Goal: Task Accomplishment & Management: Manage account settings

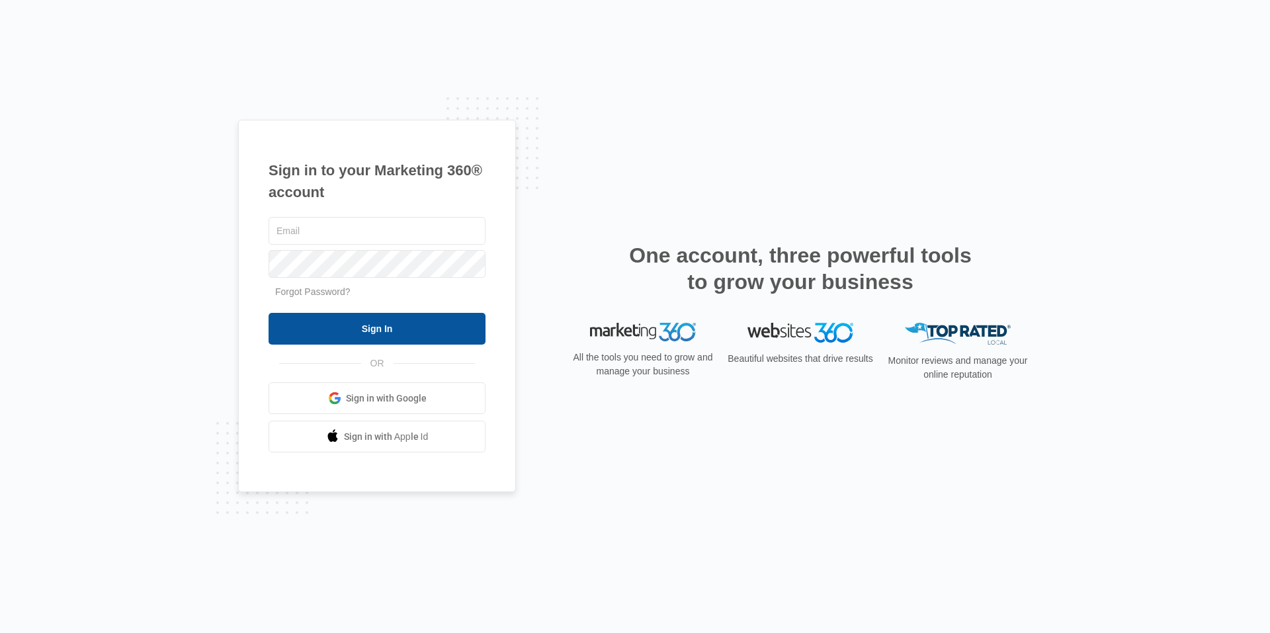
type input "[EMAIL_ADDRESS][DOMAIN_NAME]"
click at [390, 326] on input "Sign In" at bounding box center [376, 329] width 217 height 32
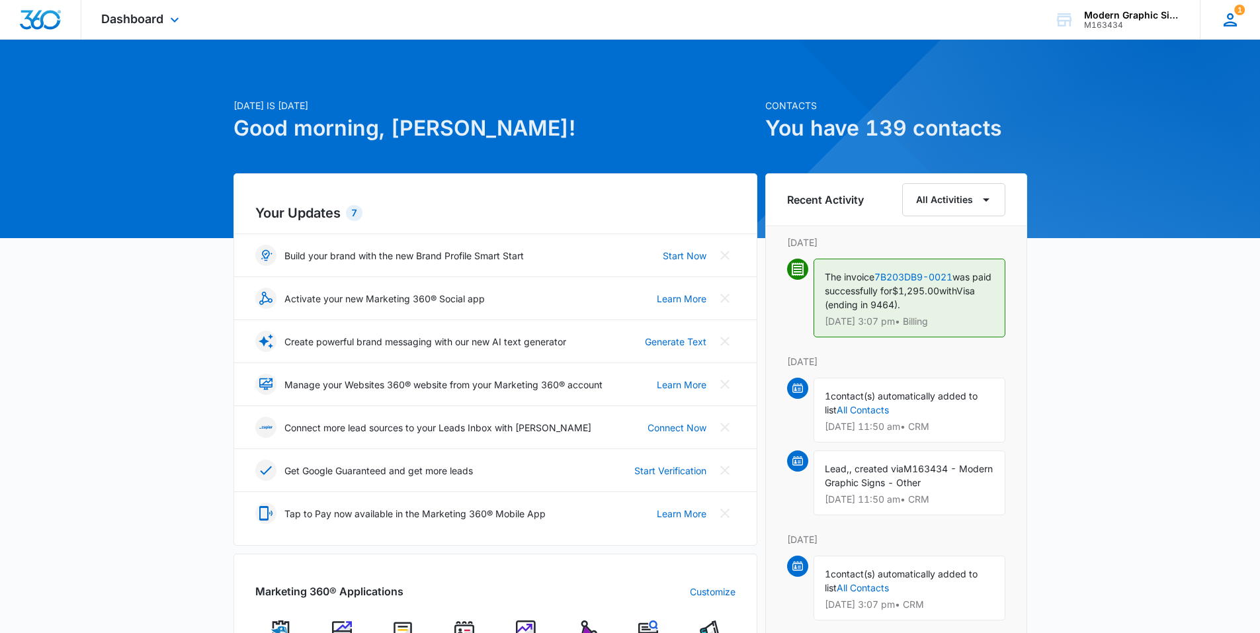
click at [1227, 18] on icon at bounding box center [1229, 19] width 13 height 13
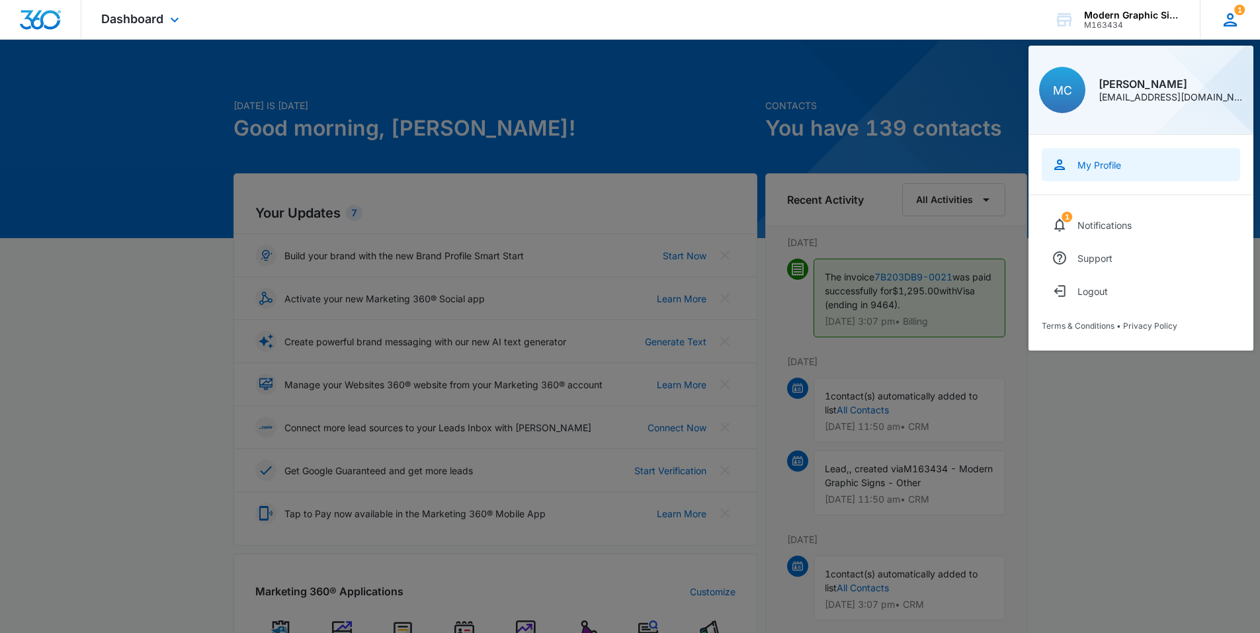
click at [1099, 165] on div "My Profile" at bounding box center [1099, 164] width 44 height 11
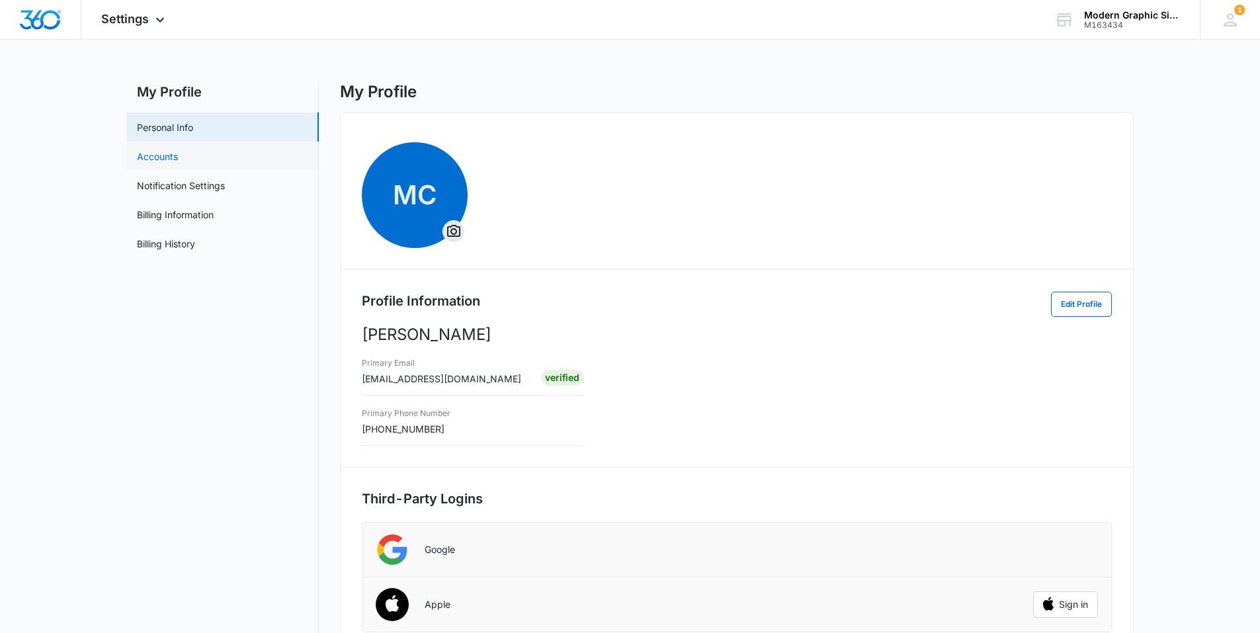
click at [177, 159] on link "Accounts" at bounding box center [157, 156] width 41 height 14
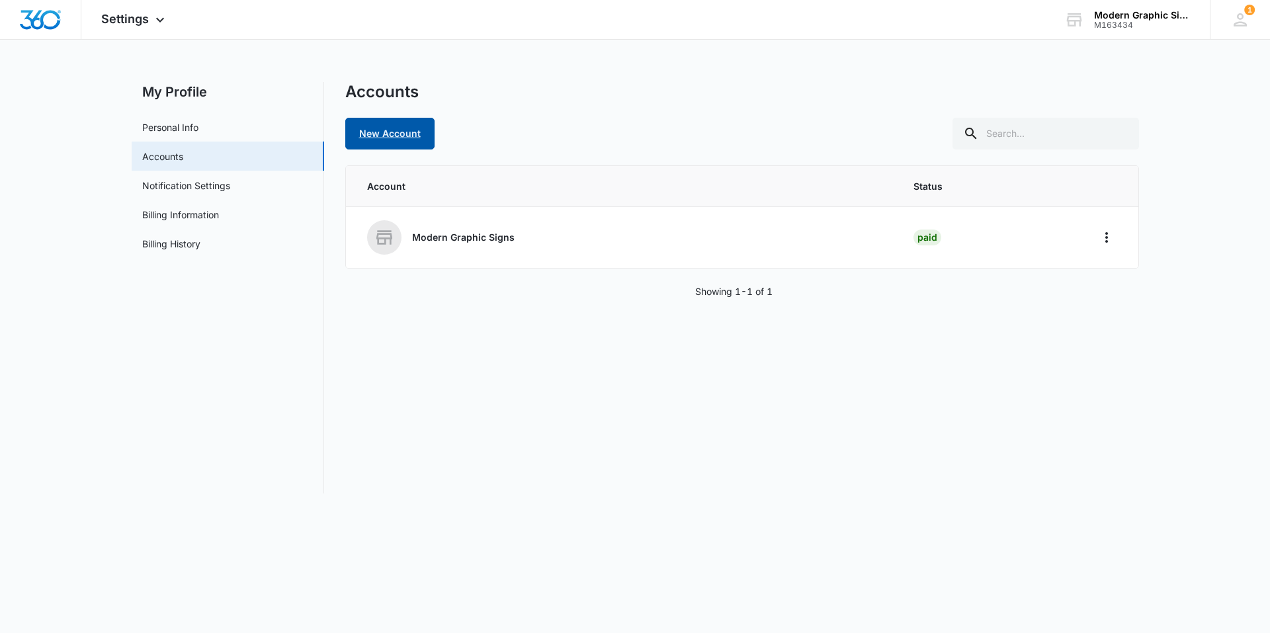
click at [415, 136] on link "New Account" at bounding box center [389, 134] width 89 height 32
select select "US"
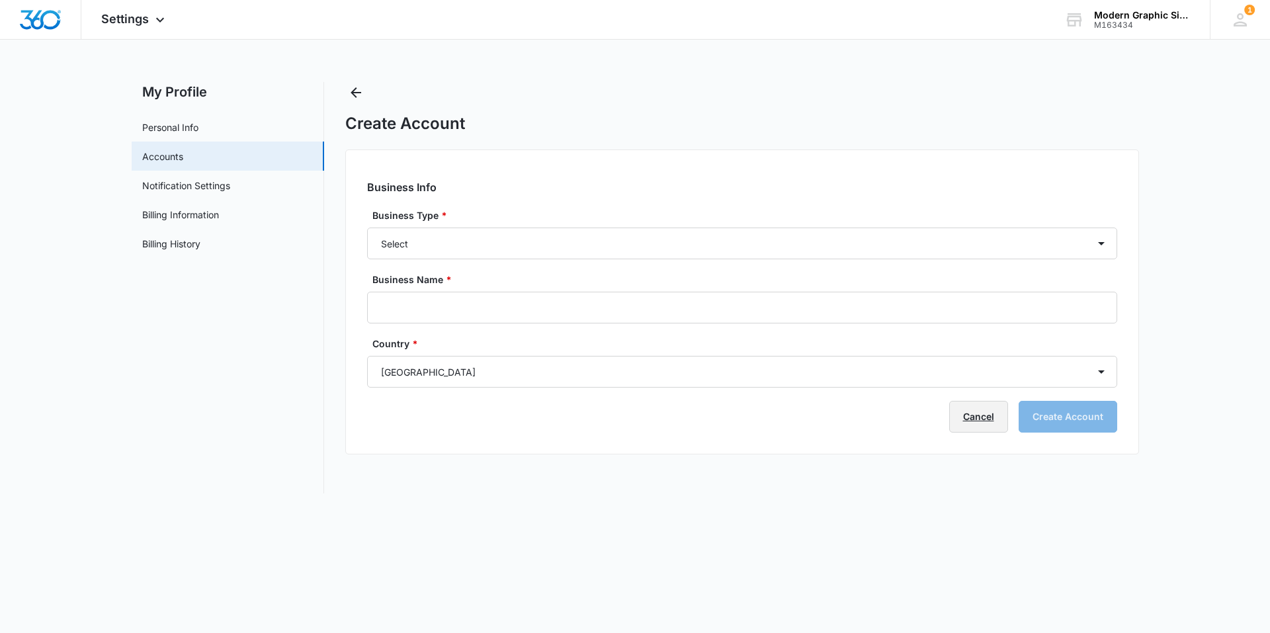
click at [969, 407] on link "Cancel" at bounding box center [978, 417] width 59 height 32
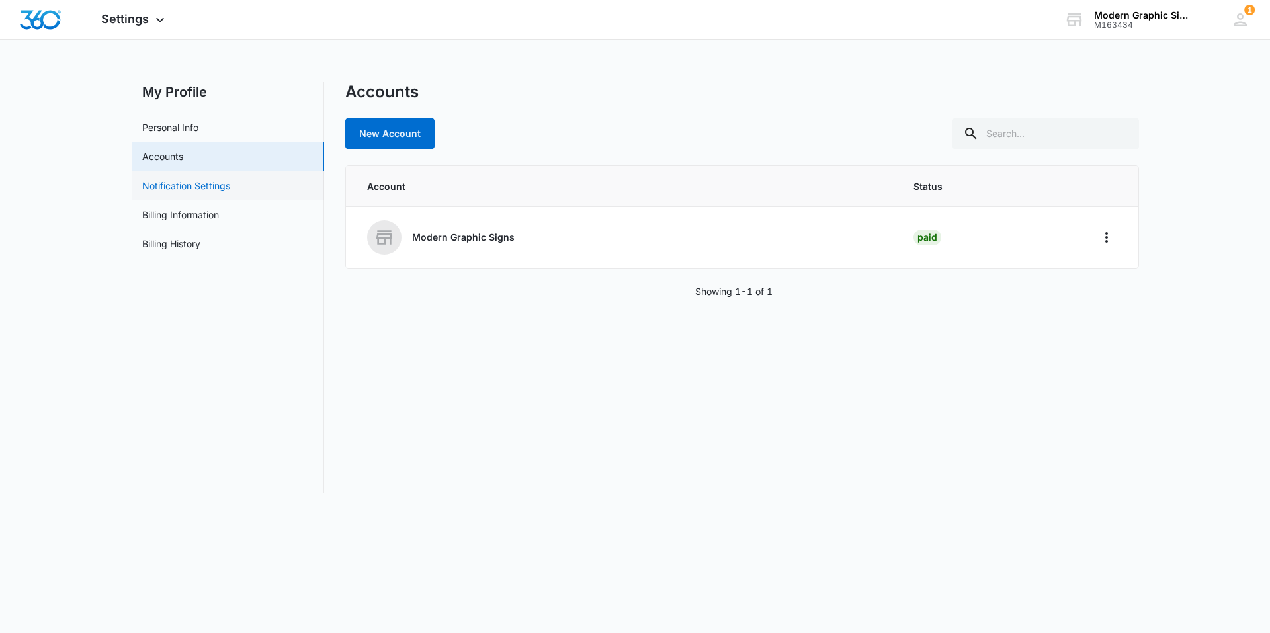
click at [229, 187] on link "Notification Settings" at bounding box center [186, 186] width 88 height 14
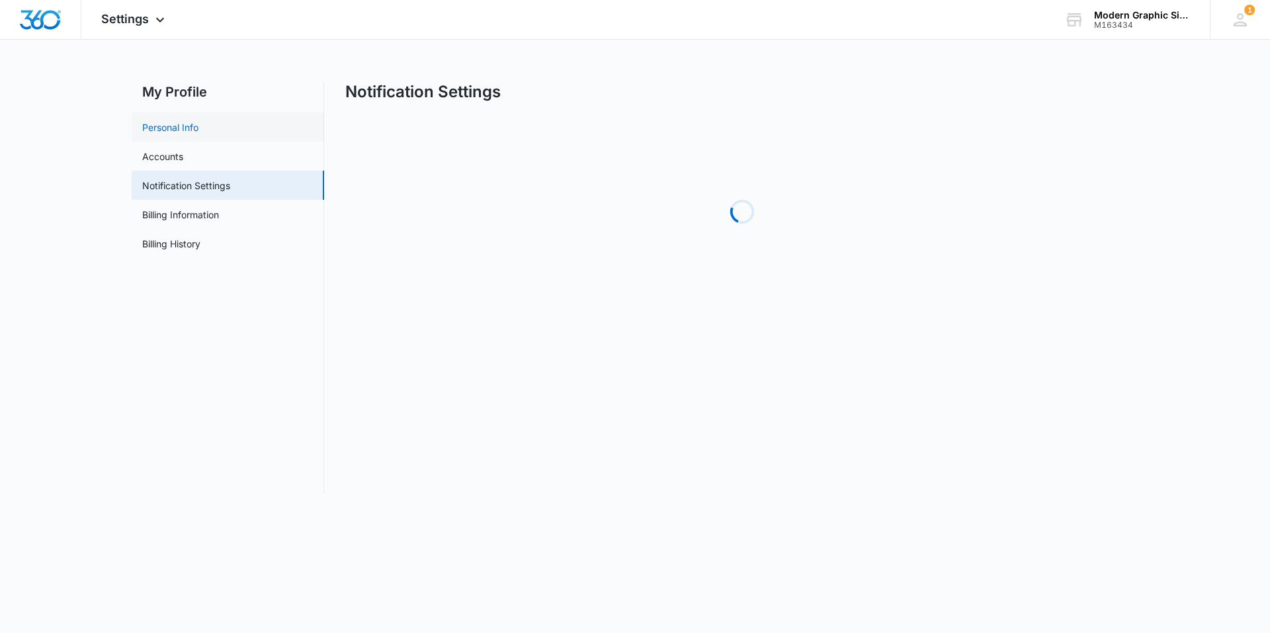
click at [198, 128] on link "Personal Info" at bounding box center [170, 127] width 56 height 14
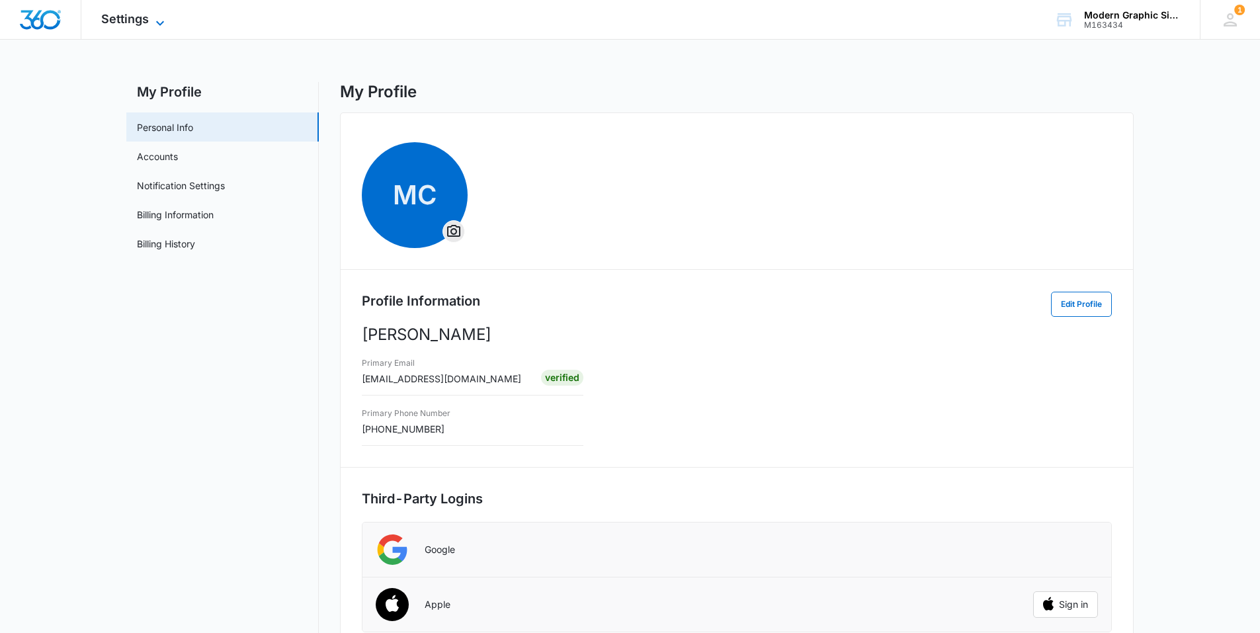
click at [160, 12] on div "Settings Apps Reputation Websites Forms CRM Email Social POS Content Ads Intell…" at bounding box center [134, 19] width 106 height 39
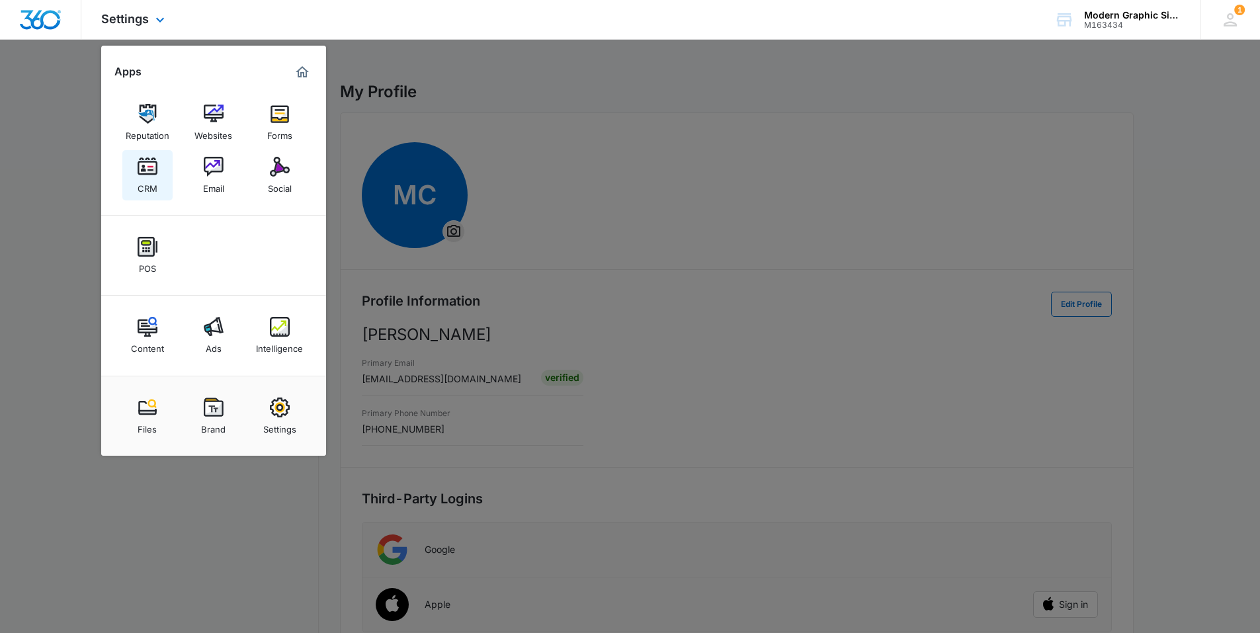
click at [159, 183] on link "CRM" at bounding box center [147, 175] width 50 height 50
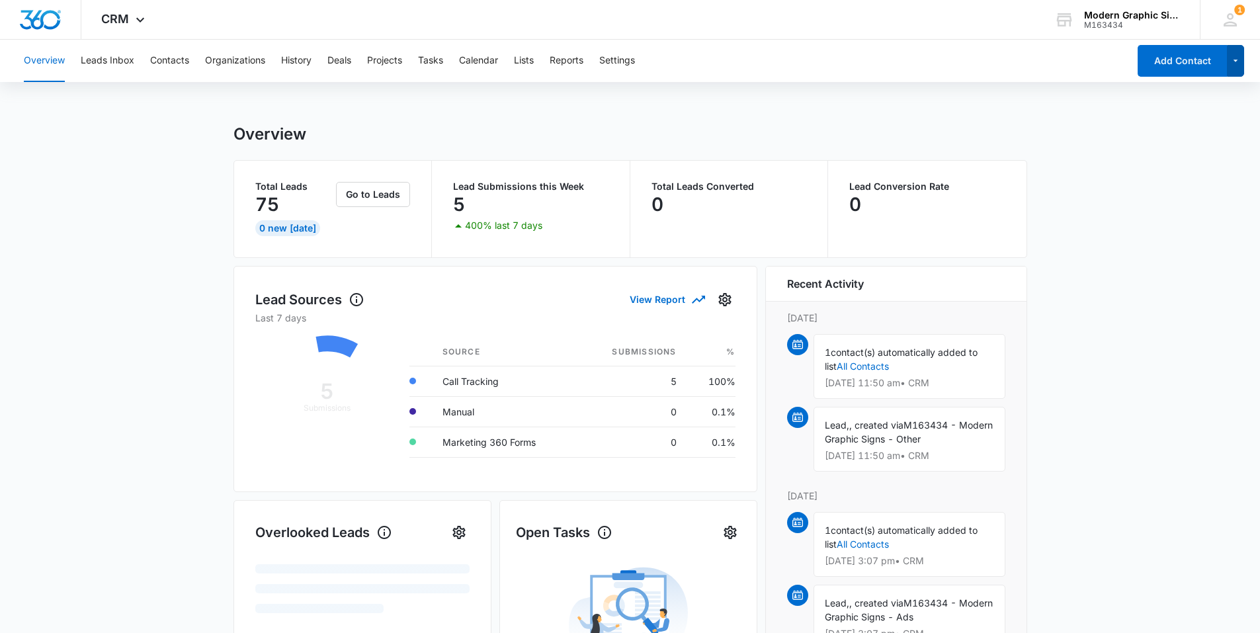
click at [1240, 60] on icon "button" at bounding box center [1235, 61] width 11 height 16
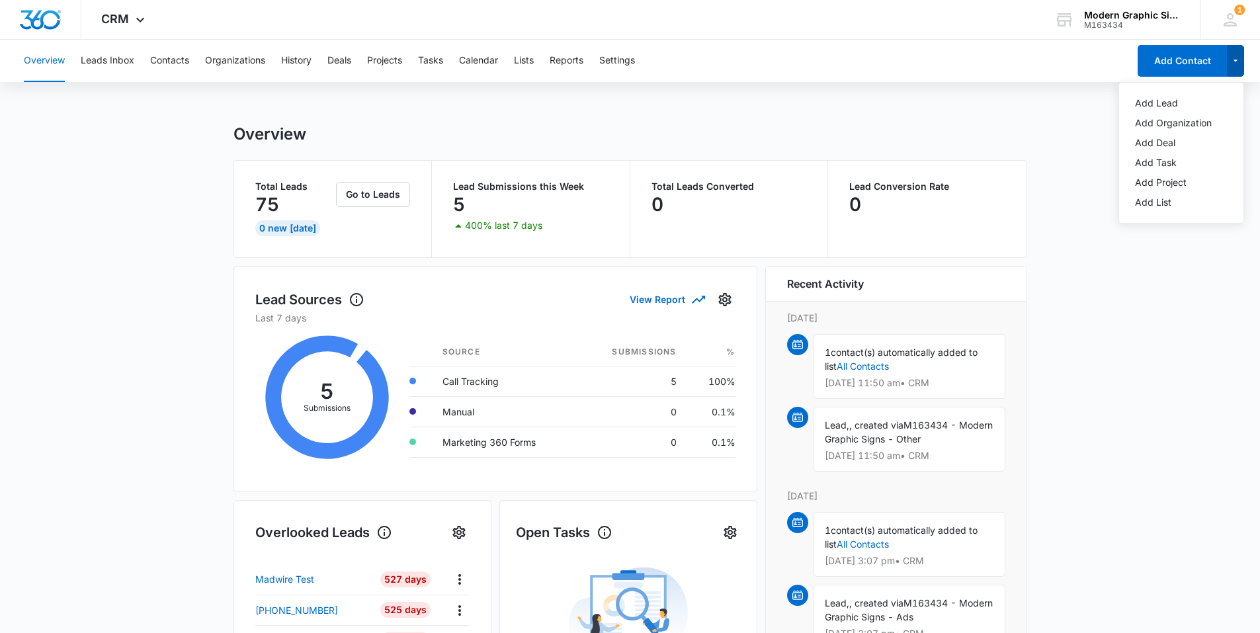
click at [1240, 60] on icon "button" at bounding box center [1235, 61] width 11 height 16
click at [136, 19] on icon at bounding box center [140, 23] width 16 height 16
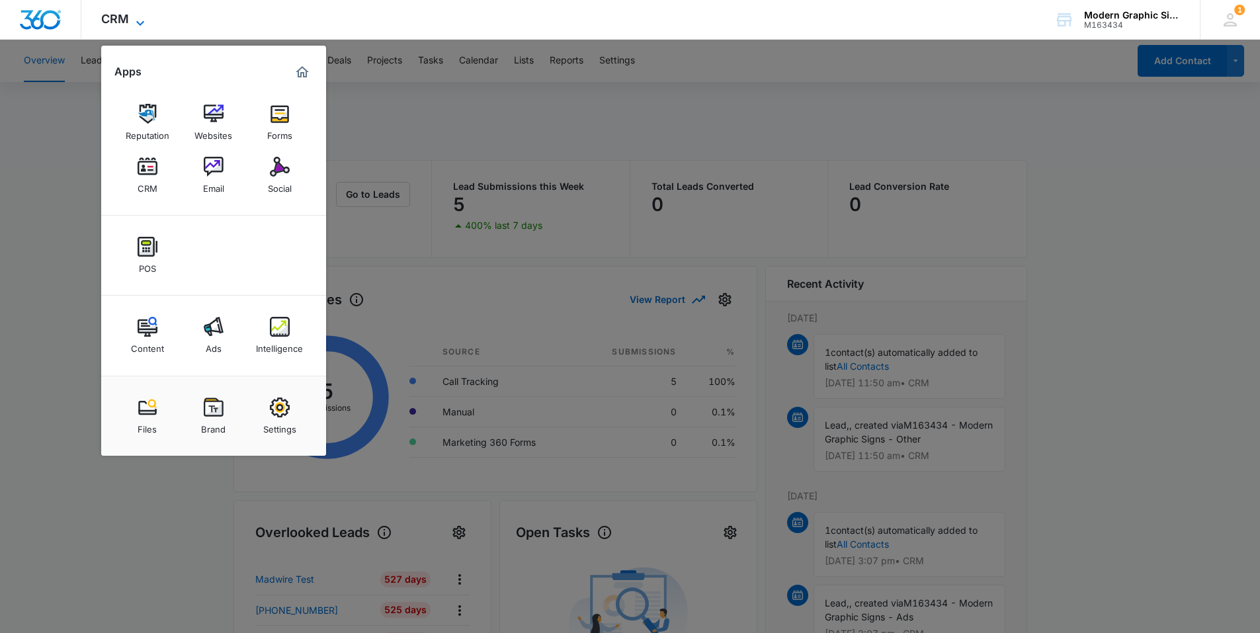
click at [136, 19] on icon at bounding box center [140, 23] width 16 height 16
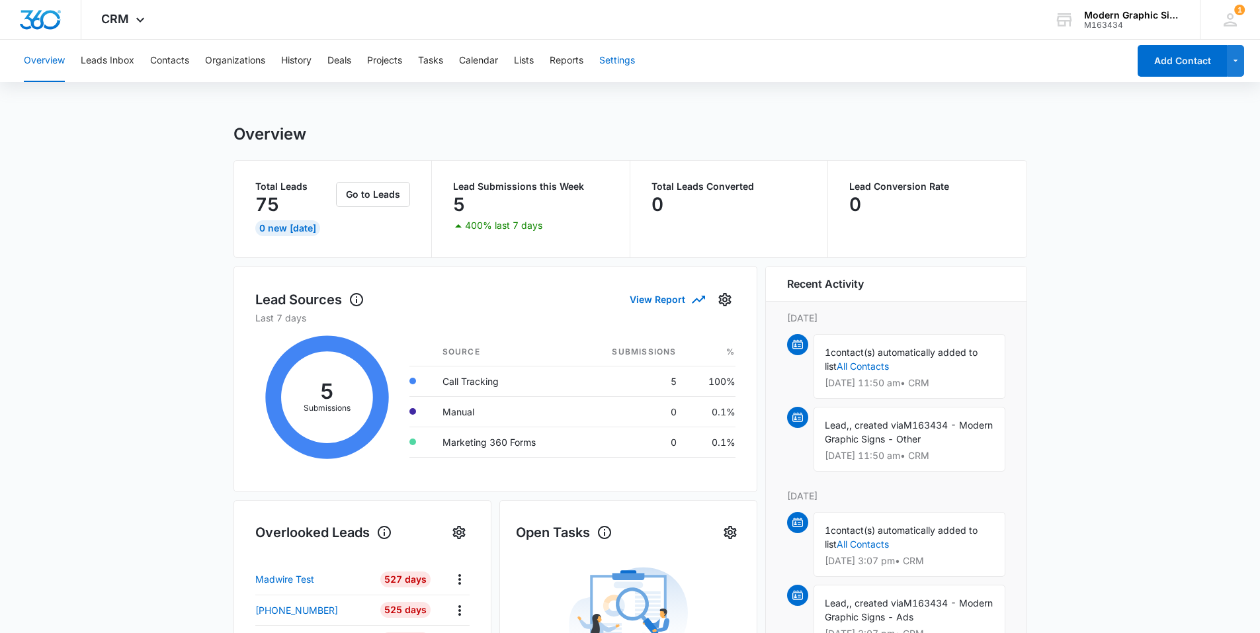
click at [620, 62] on button "Settings" at bounding box center [617, 61] width 36 height 42
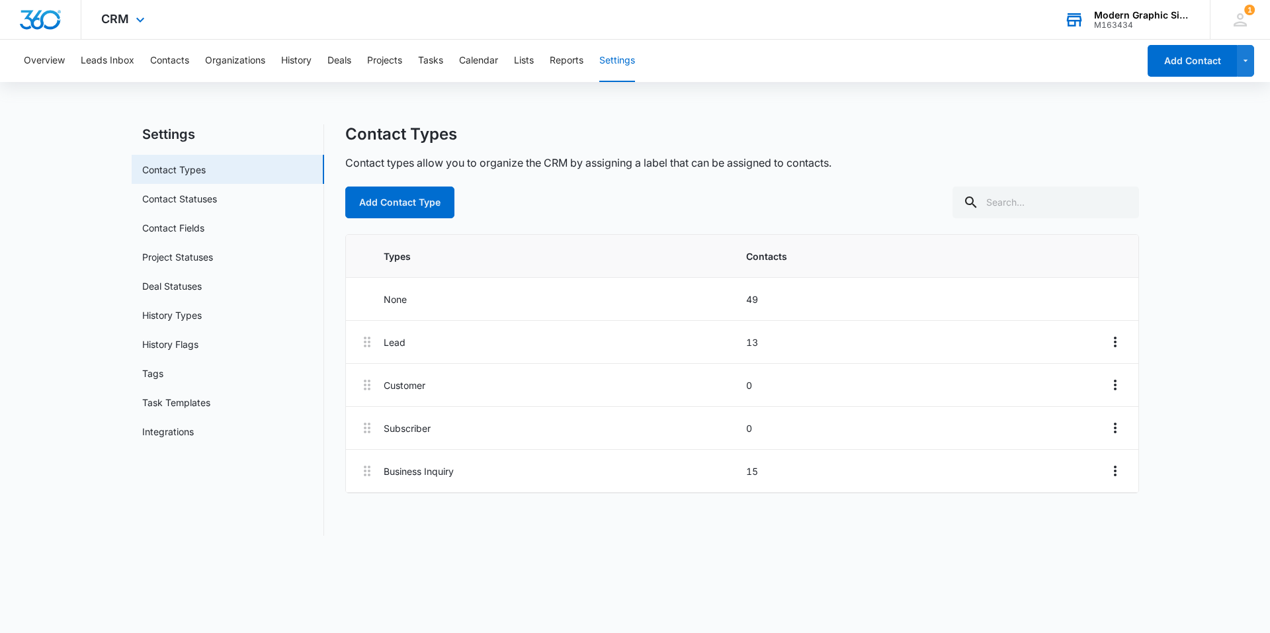
click at [1094, 26] on div "M163434" at bounding box center [1142, 25] width 97 height 9
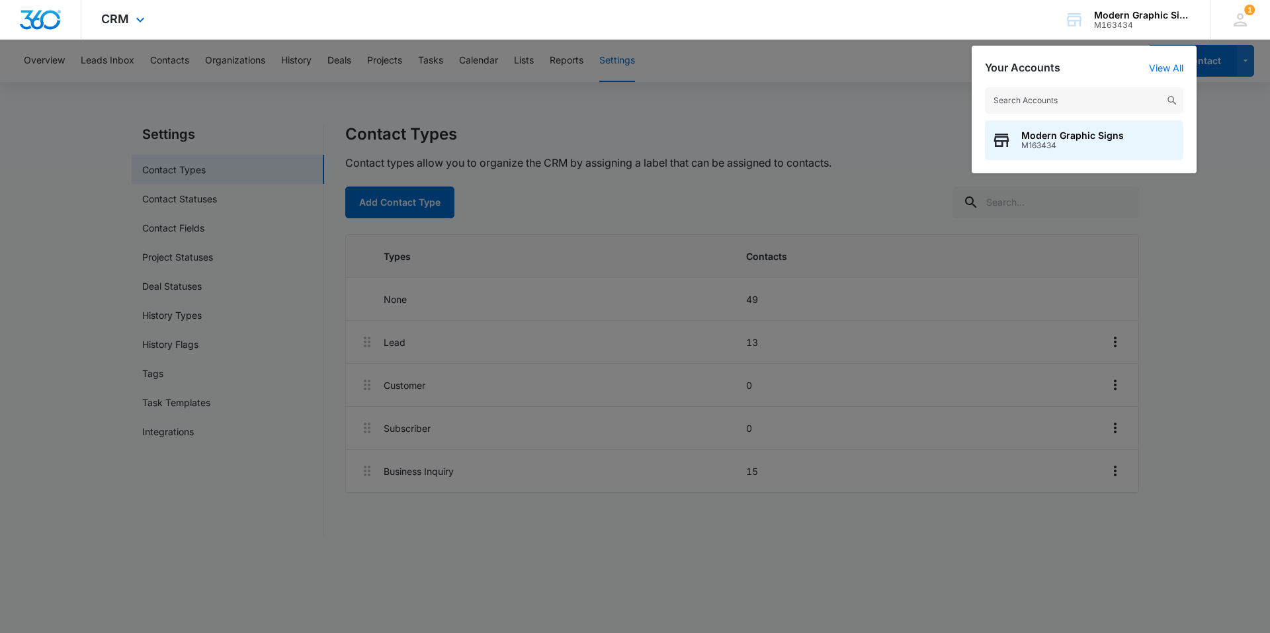
drag, startPoint x: 985, startPoint y: 25, endPoint x: 647, endPoint y: 25, distance: 338.6
click at [985, 25] on div "CRM Apps Reputation Websites Forms CRM Email Social POS Content Ads Intelligenc…" at bounding box center [635, 20] width 1270 height 40
click at [808, 103] on div at bounding box center [635, 316] width 1270 height 633
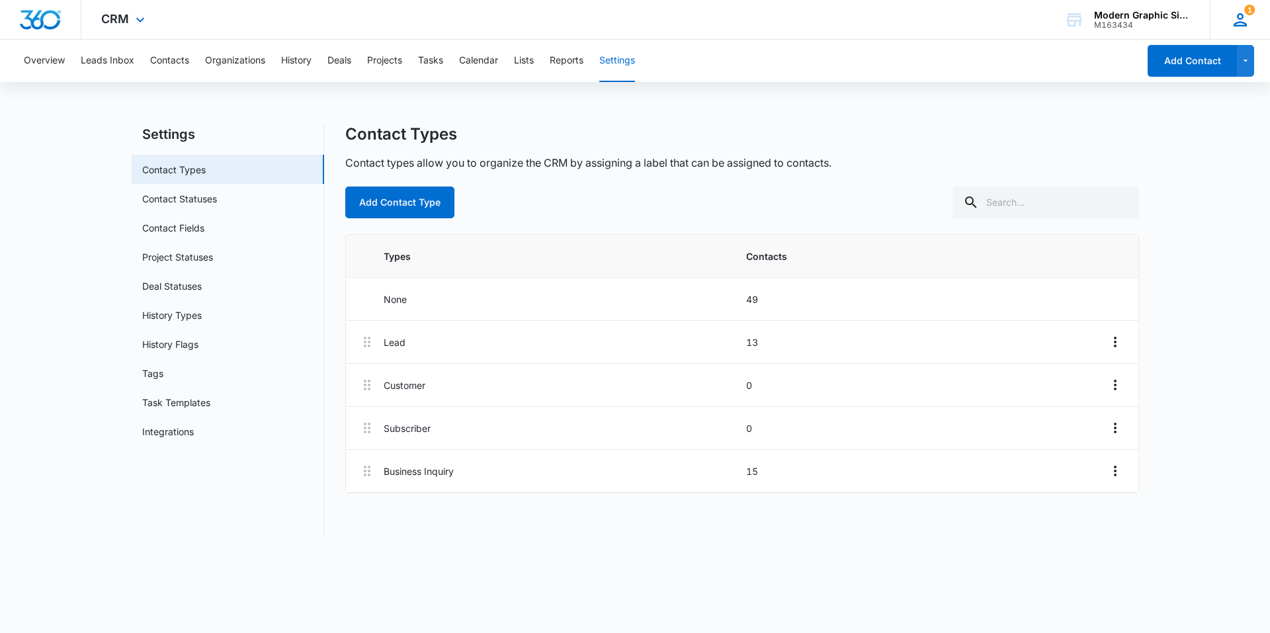
click at [1252, 26] on div "1 MC Manuel Cervantes moderngraphicsigns@gmail.com My Profile 1 Notifications S…" at bounding box center [1240, 19] width 60 height 39
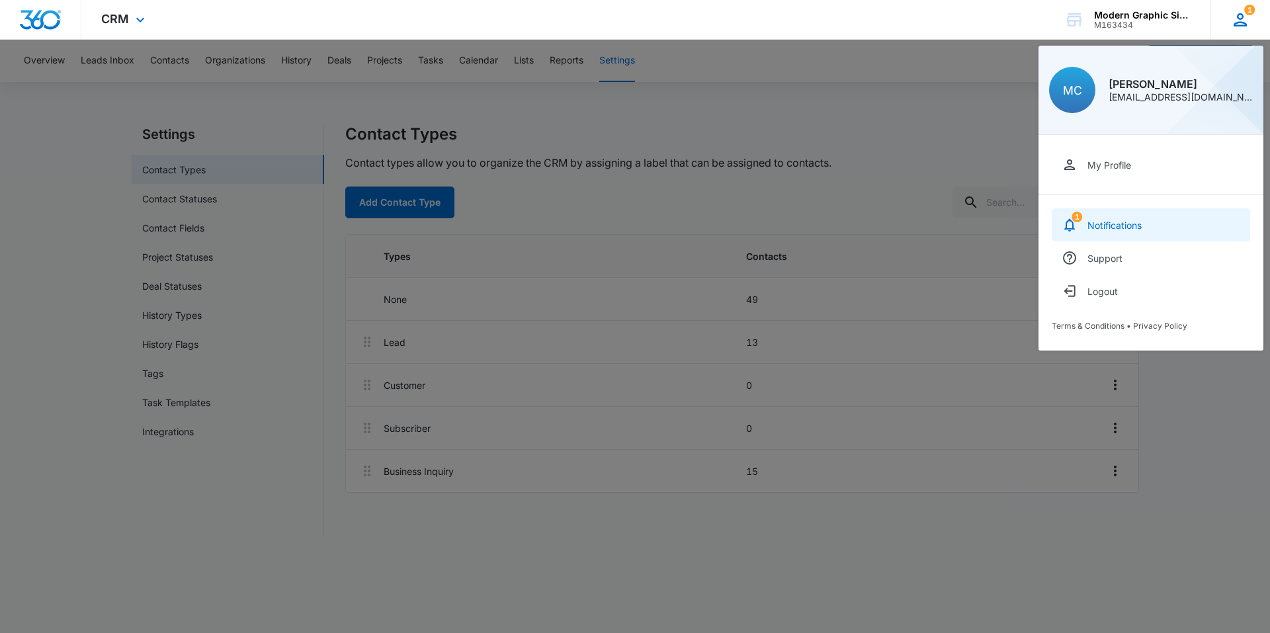
click at [1112, 212] on link "1 Notifications" at bounding box center [1150, 224] width 198 height 33
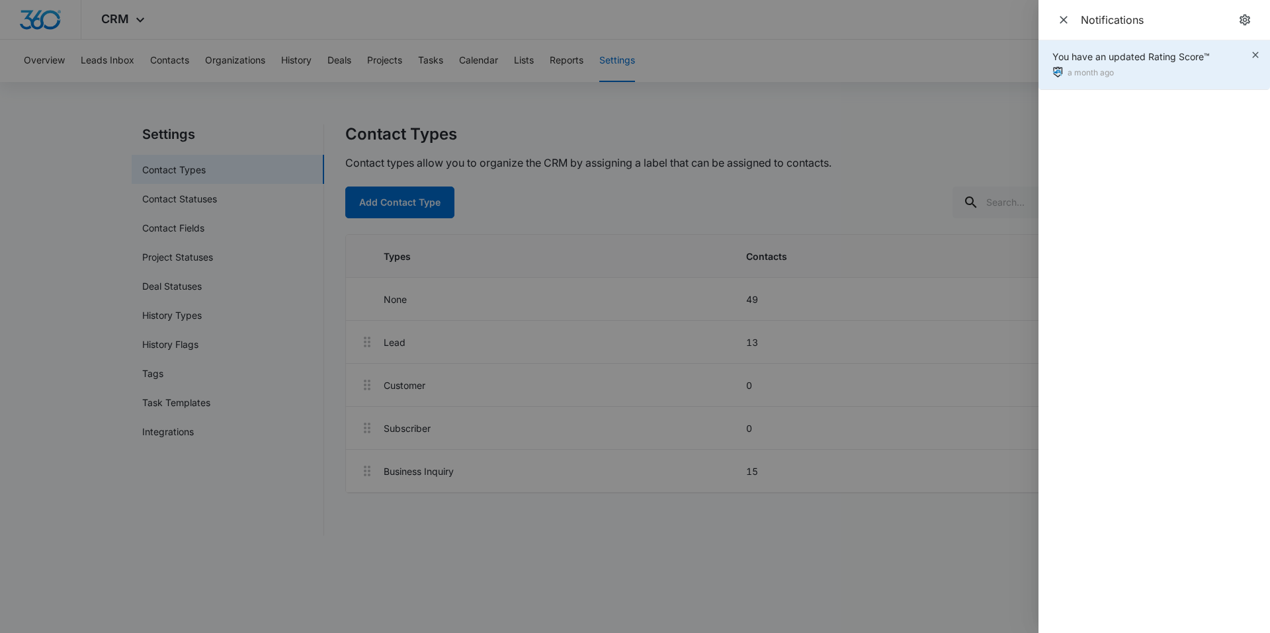
click at [1206, 59] on div "You have an updated Rating Score™" at bounding box center [1130, 57] width 157 height 14
click at [1254, 58] on icon "button" at bounding box center [1255, 55] width 11 height 11
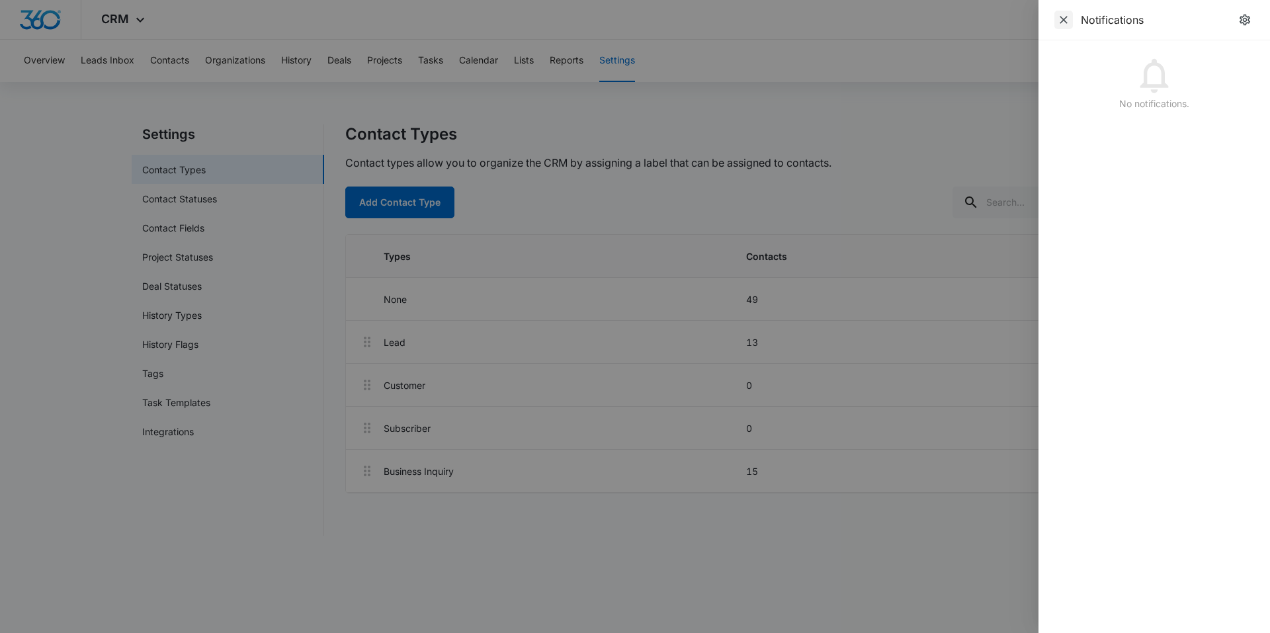
click at [1059, 28] on span "Close" at bounding box center [1063, 20] width 19 height 19
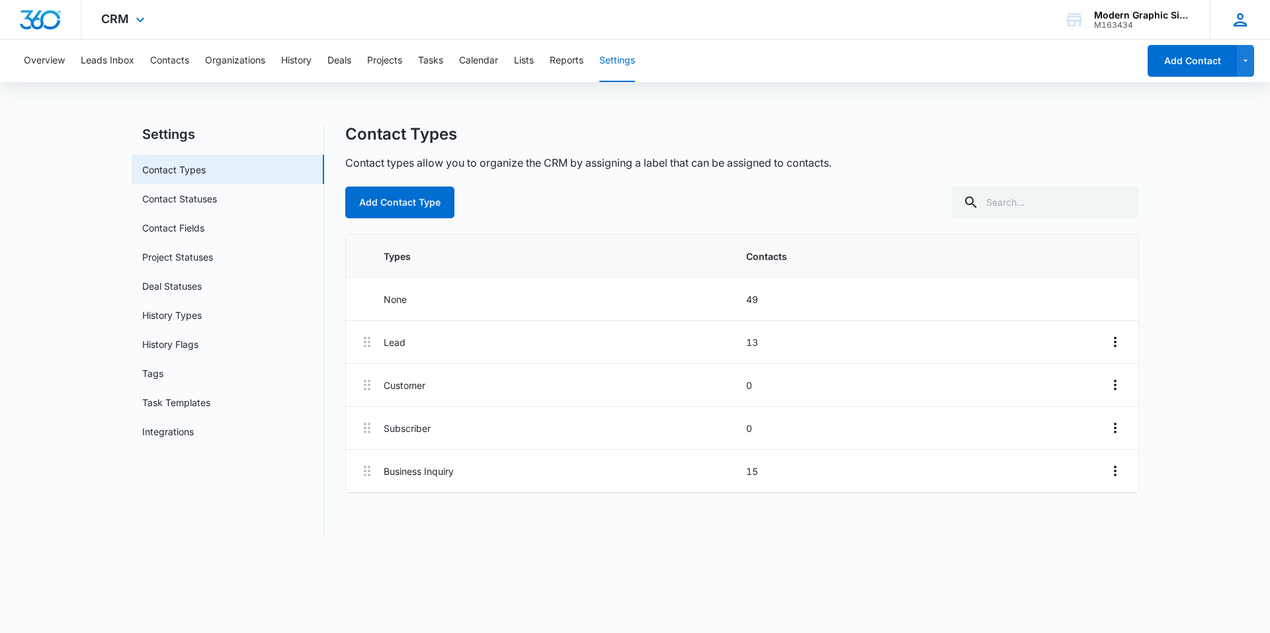
click at [1247, 20] on icon at bounding box center [1240, 20] width 20 height 20
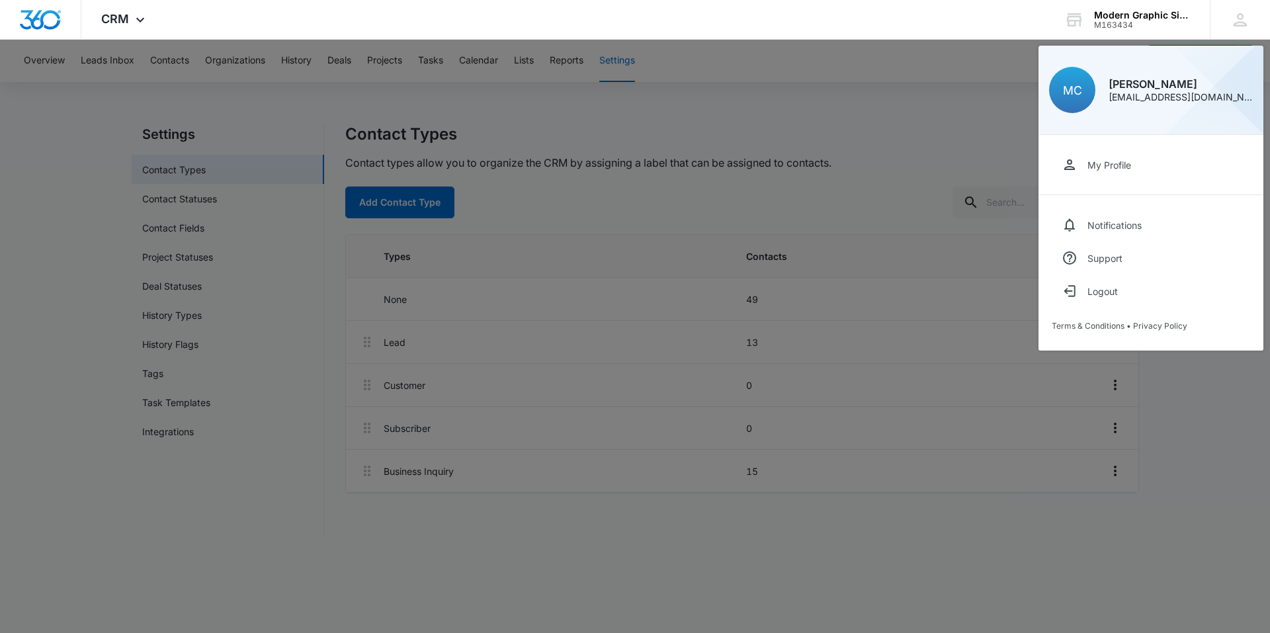
click at [849, 103] on div at bounding box center [635, 316] width 1270 height 633
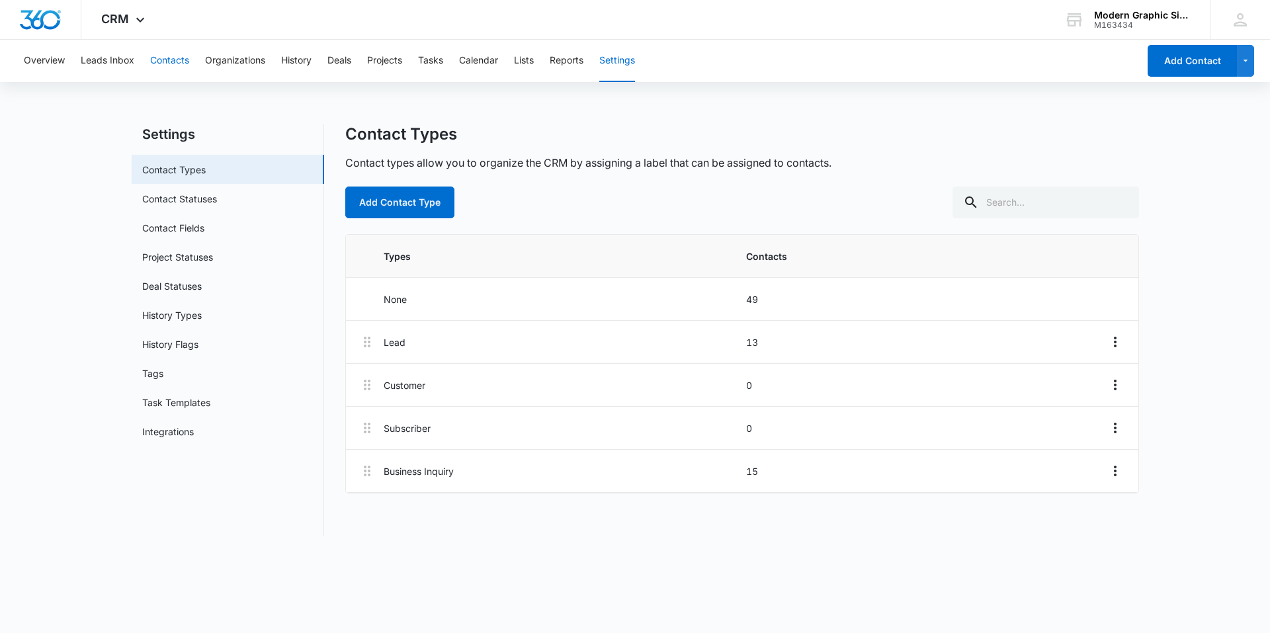
click at [167, 64] on button "Contacts" at bounding box center [169, 61] width 39 height 42
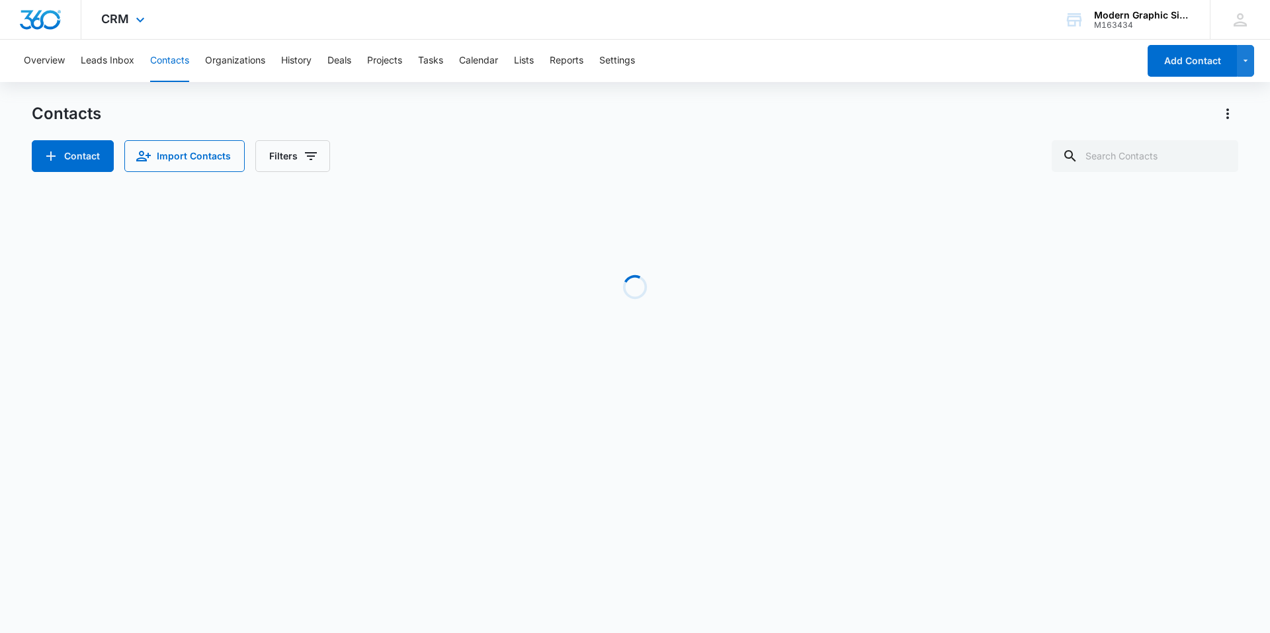
click at [48, 22] on img "Dashboard" at bounding box center [40, 20] width 42 height 20
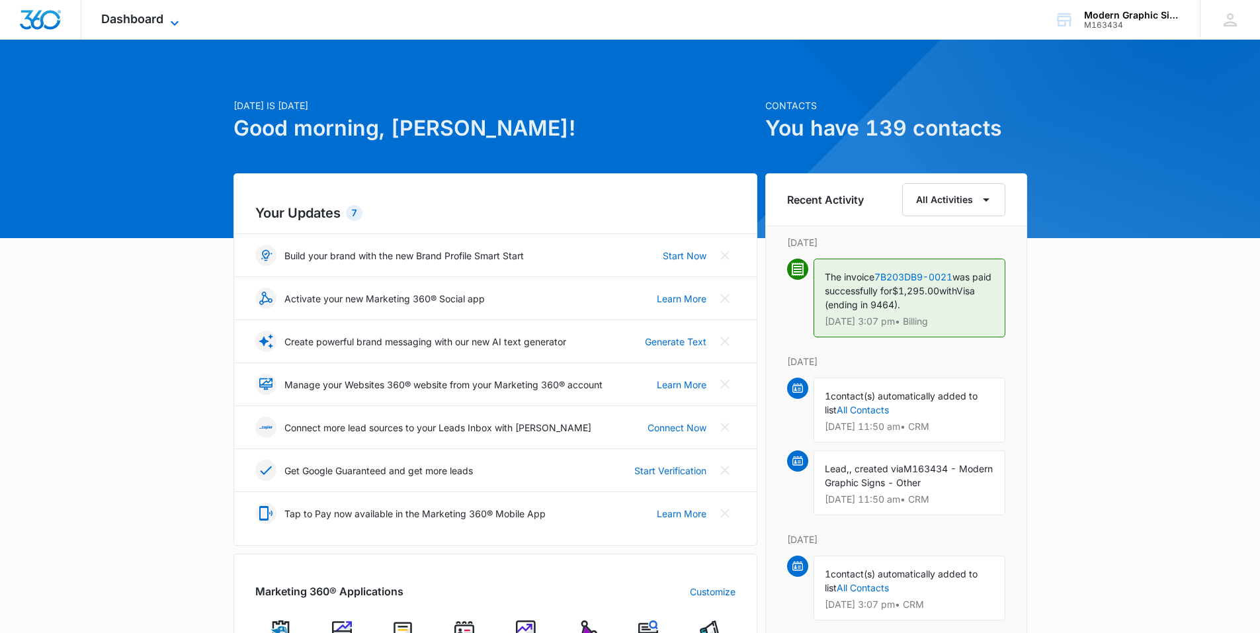
click at [115, 19] on span "Dashboard" at bounding box center [132, 19] width 62 height 14
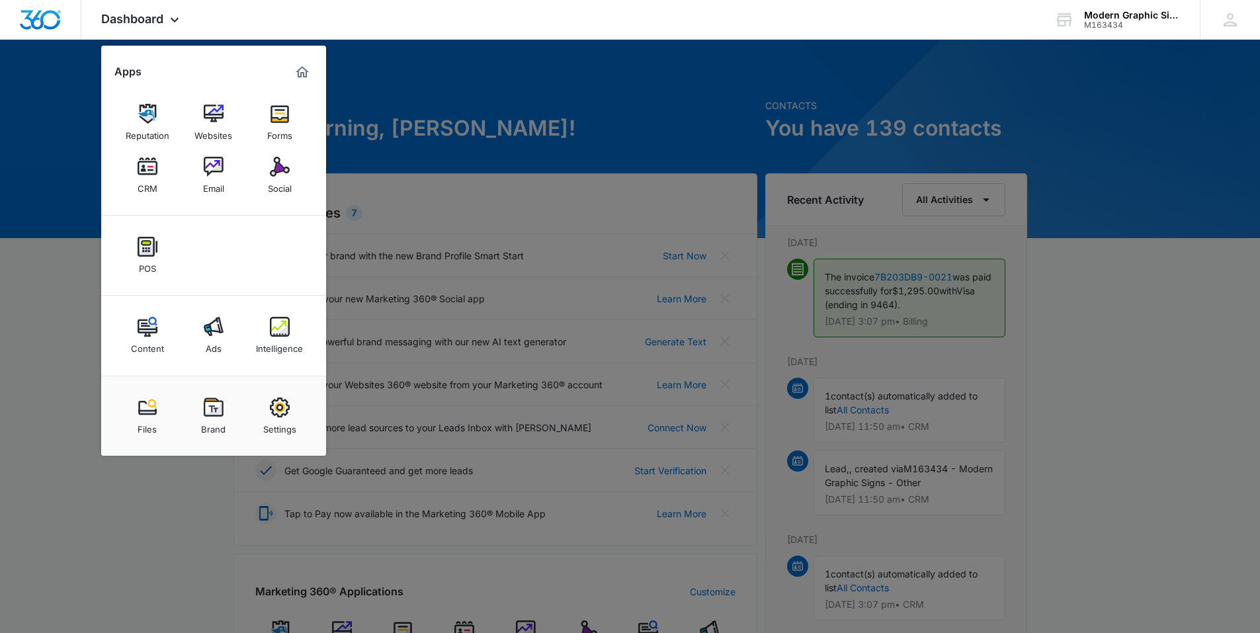
click at [605, 144] on div at bounding box center [630, 316] width 1260 height 633
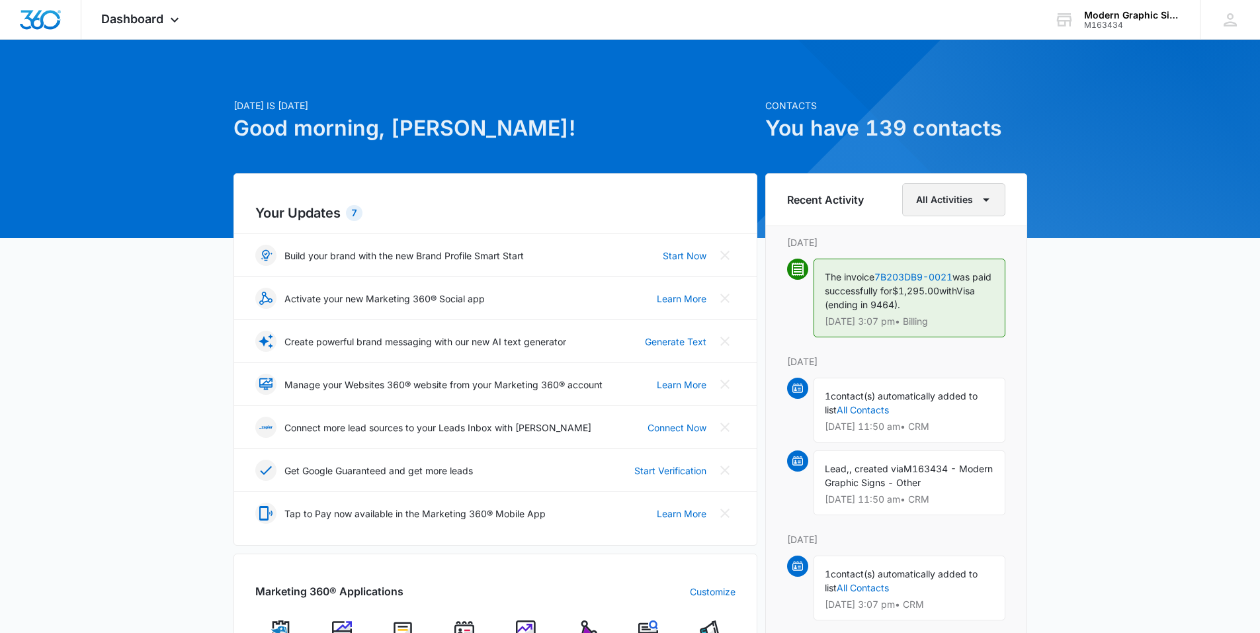
click at [981, 204] on icon "button" at bounding box center [986, 200] width 16 height 16
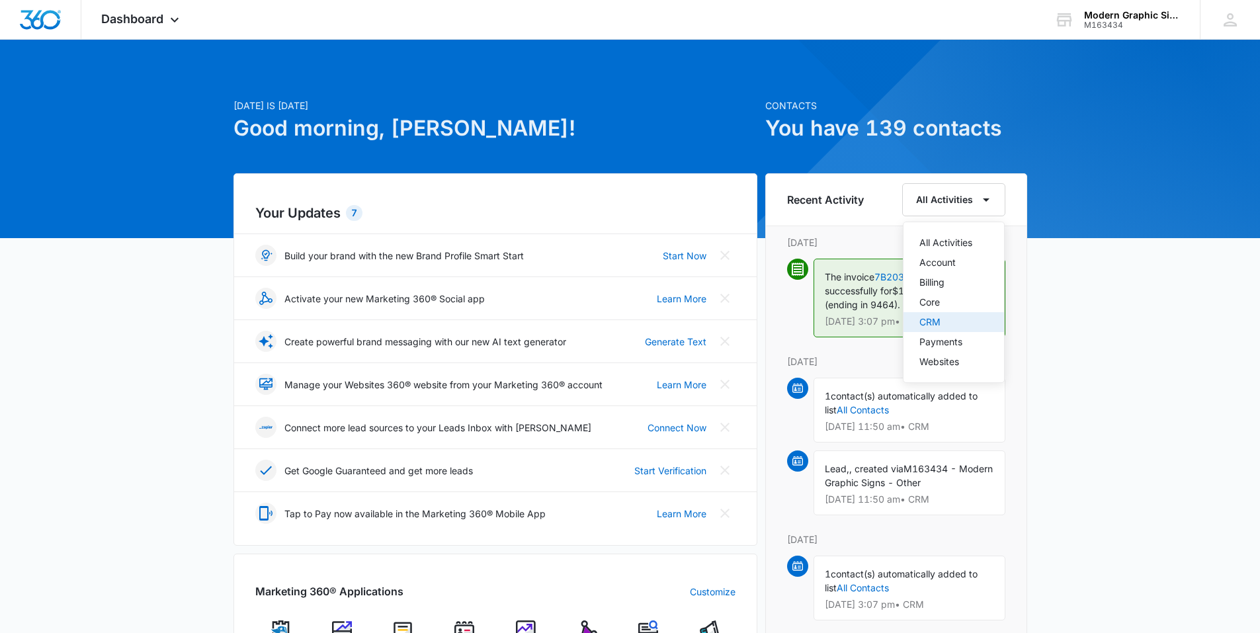
click at [943, 320] on div "CRM" at bounding box center [945, 321] width 53 height 9
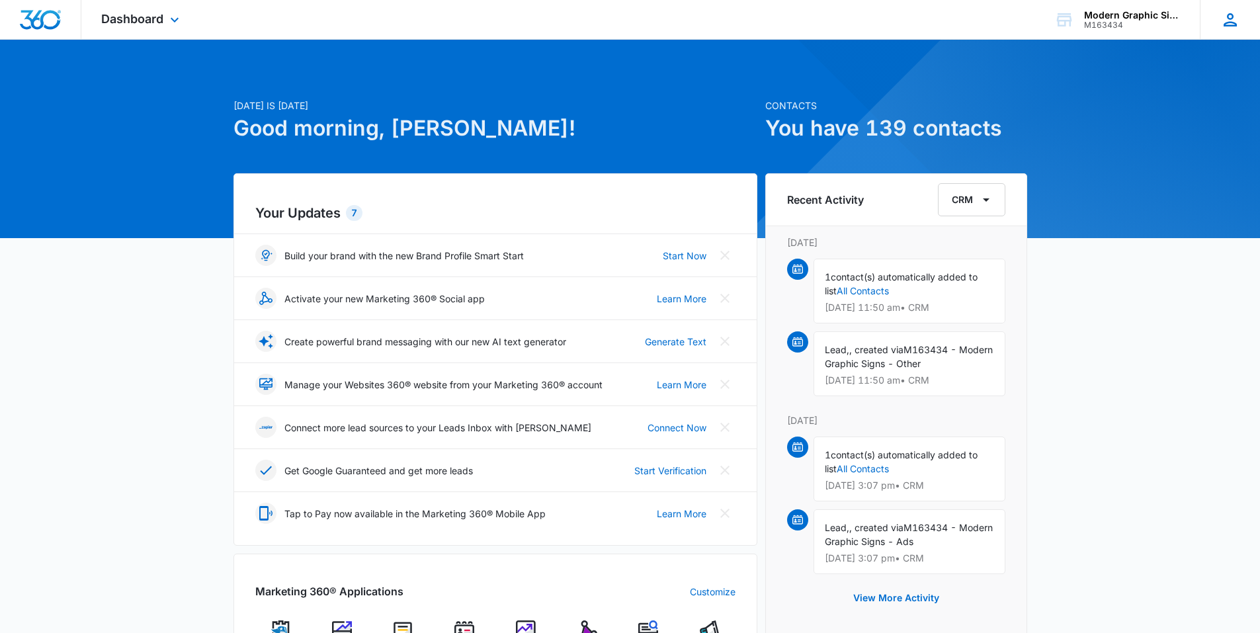
click at [1220, 17] on icon at bounding box center [1230, 20] width 20 height 20
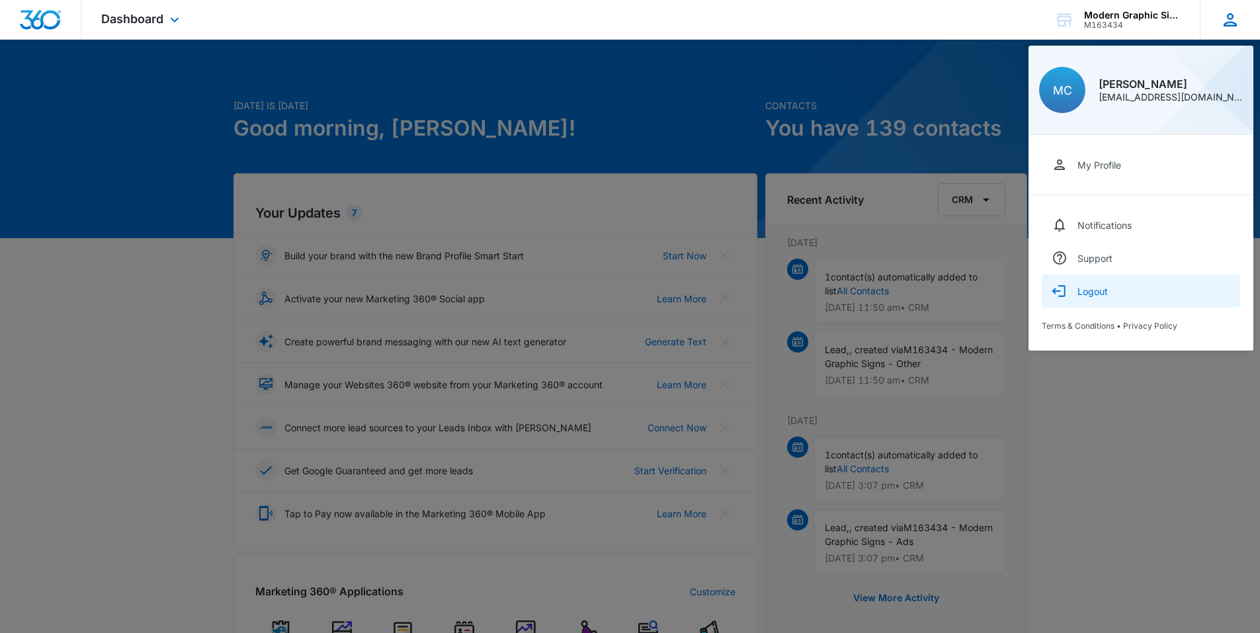
click at [1125, 289] on button "Logout" at bounding box center [1141, 290] width 198 height 33
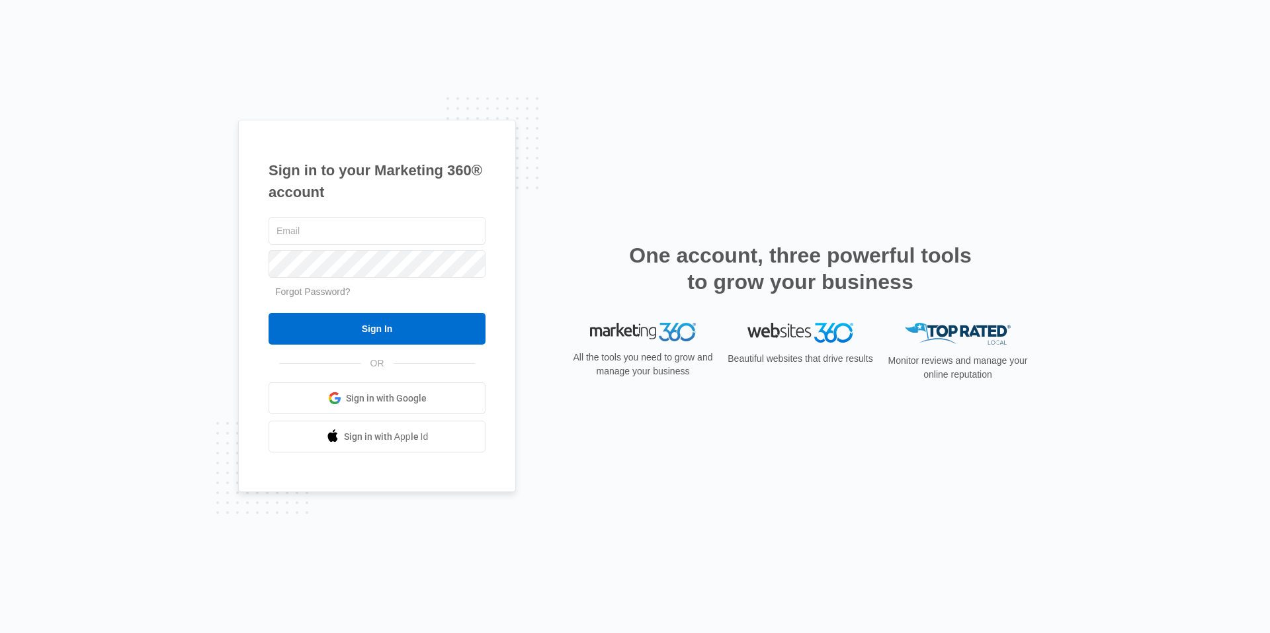
type input "[EMAIL_ADDRESS][DOMAIN_NAME]"
